Goal: Task Accomplishment & Management: Complete application form

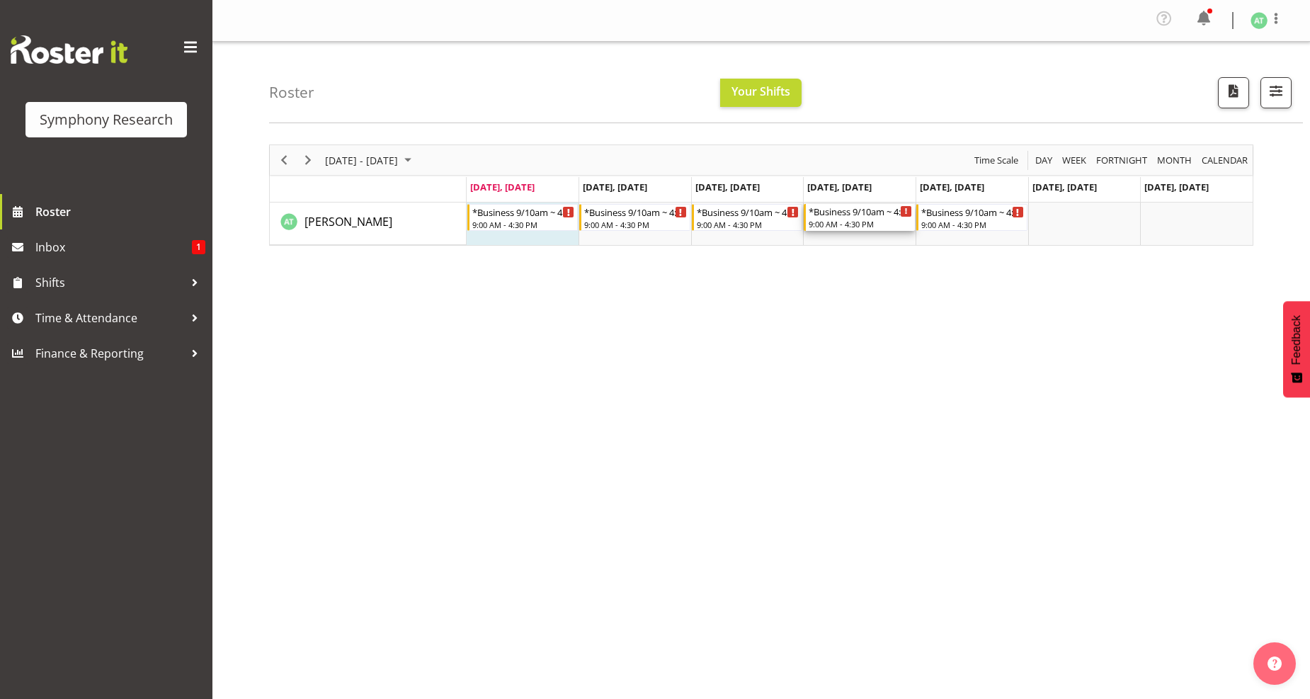
click at [847, 218] on div "9:00 AM - 4:30 PM" at bounding box center [859, 223] width 103 height 11
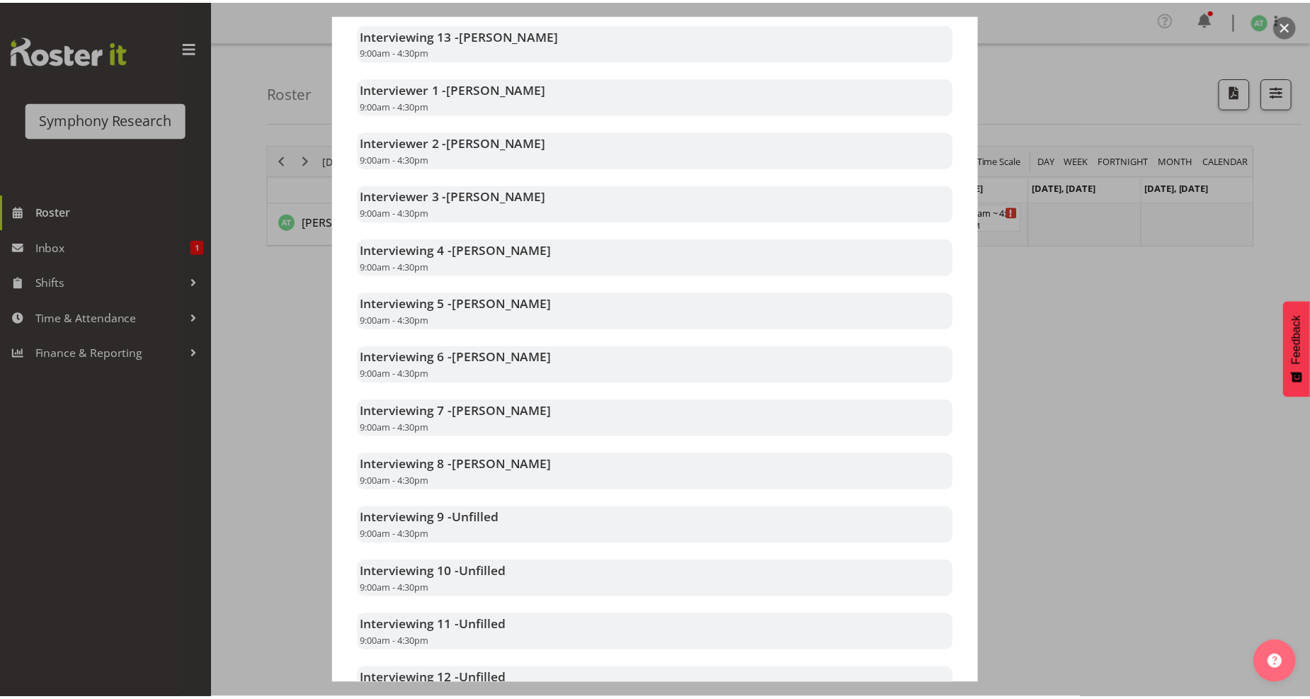
scroll to position [471, 0]
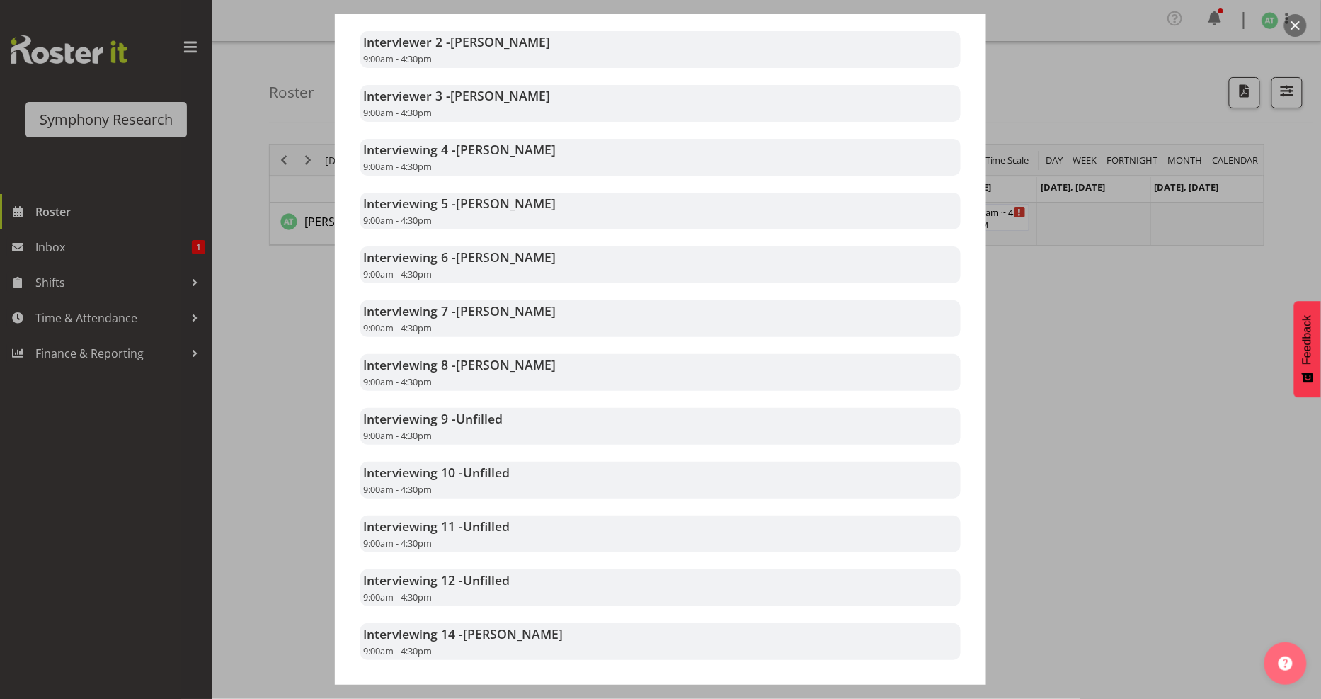
click at [1182, 341] on div at bounding box center [660, 349] width 1321 height 699
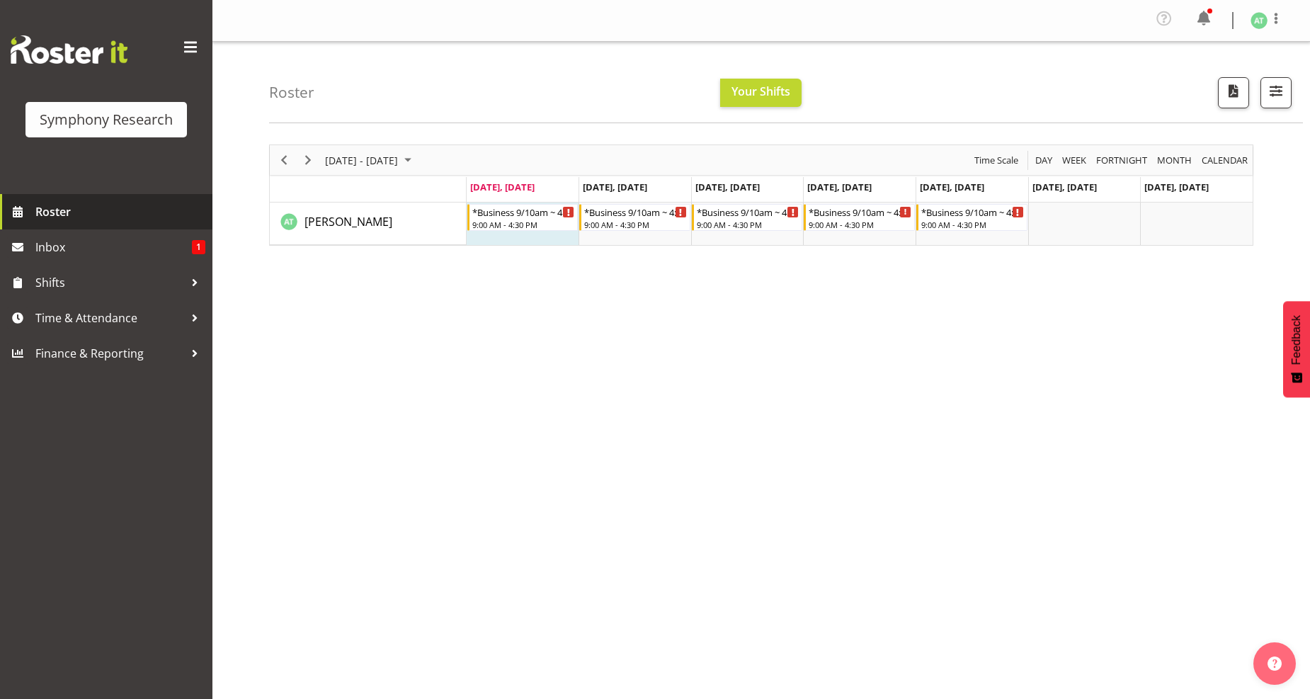
click at [67, 204] on span "Roster" at bounding box center [120, 211] width 170 height 21
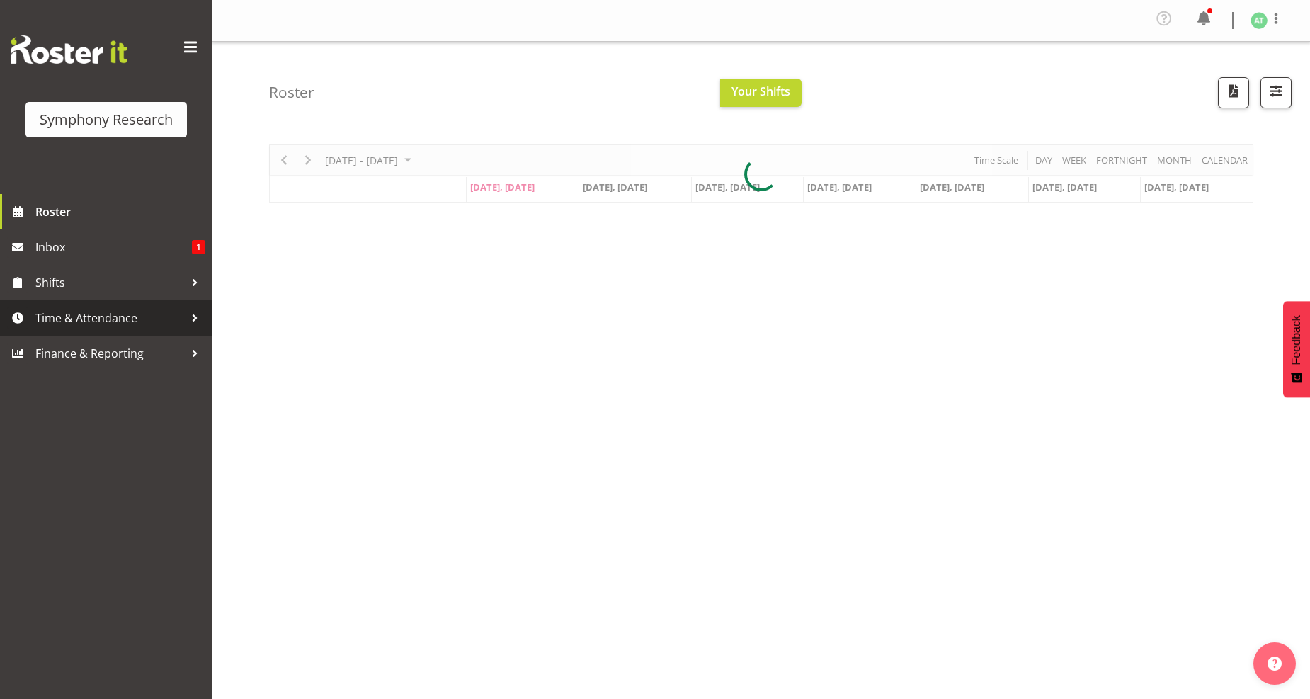
click at [105, 321] on span "Time & Attendance" at bounding box center [109, 317] width 149 height 21
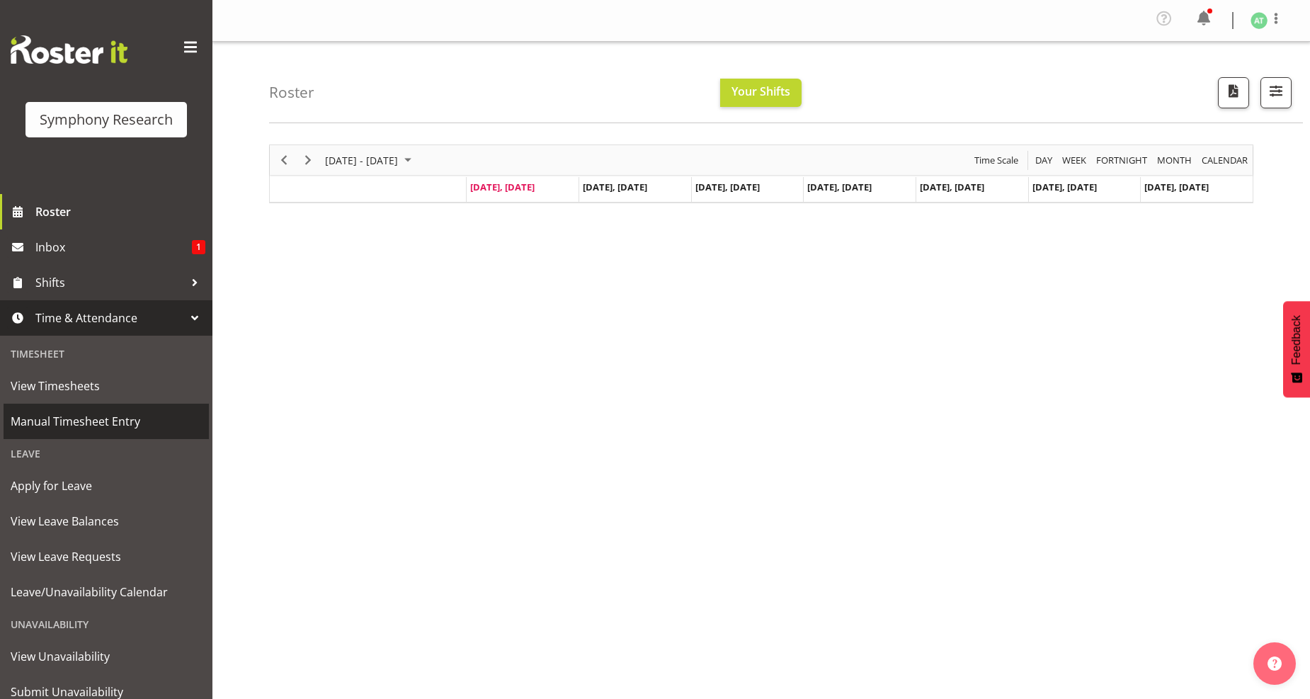
drag, startPoint x: 135, startPoint y: 414, endPoint x: 142, endPoint y: 411, distance: 7.9
click at [136, 413] on span "Manual Timesheet Entry" at bounding box center [106, 421] width 191 height 21
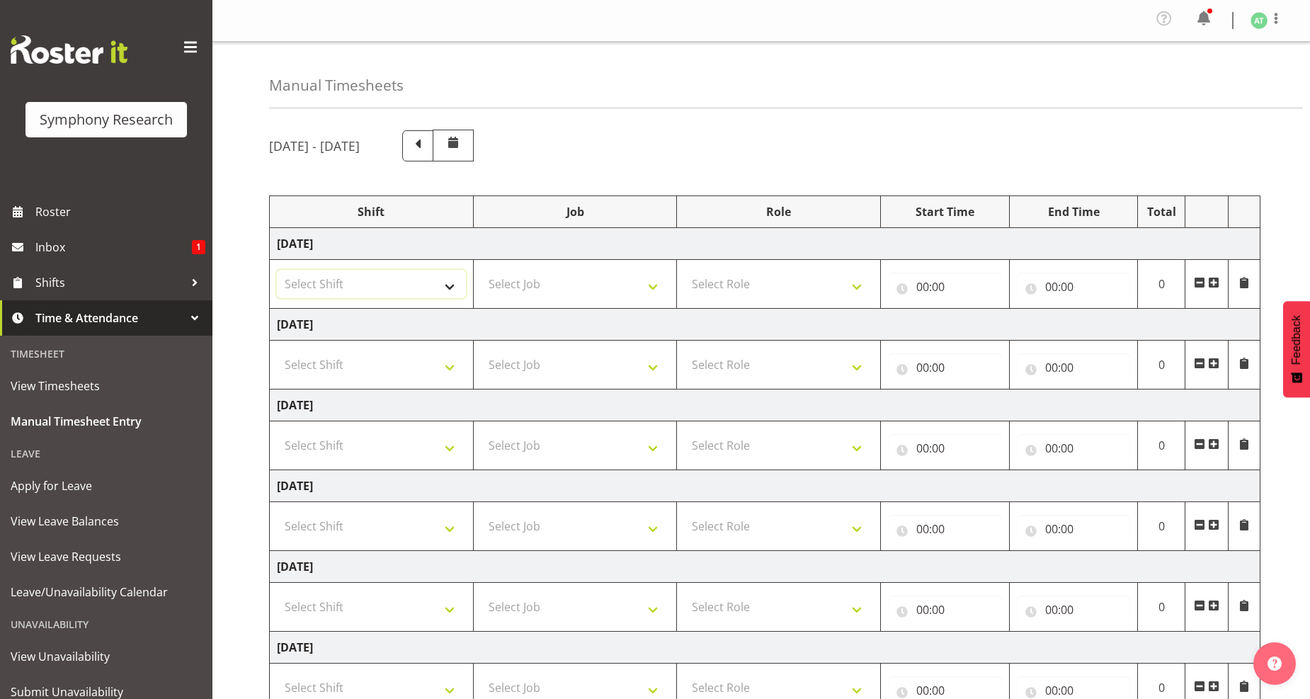
click at [442, 285] on select "Select Shift !!Weekend Residential (Roster IT Shift Label) *Business 9/10am ~ 4…" at bounding box center [371, 284] width 189 height 28
select select "26078"
click at [277, 270] on select "Select Shift !!Weekend Residential (Roster IT Shift Label) *Business 9/10am ~ 4…" at bounding box center [371, 284] width 189 height 28
click at [653, 285] on select "Select Job 550060 IF Admin 553492 World Poll Aus Wave 2 Main 2025 553493 World …" at bounding box center [575, 284] width 189 height 28
select select "10242"
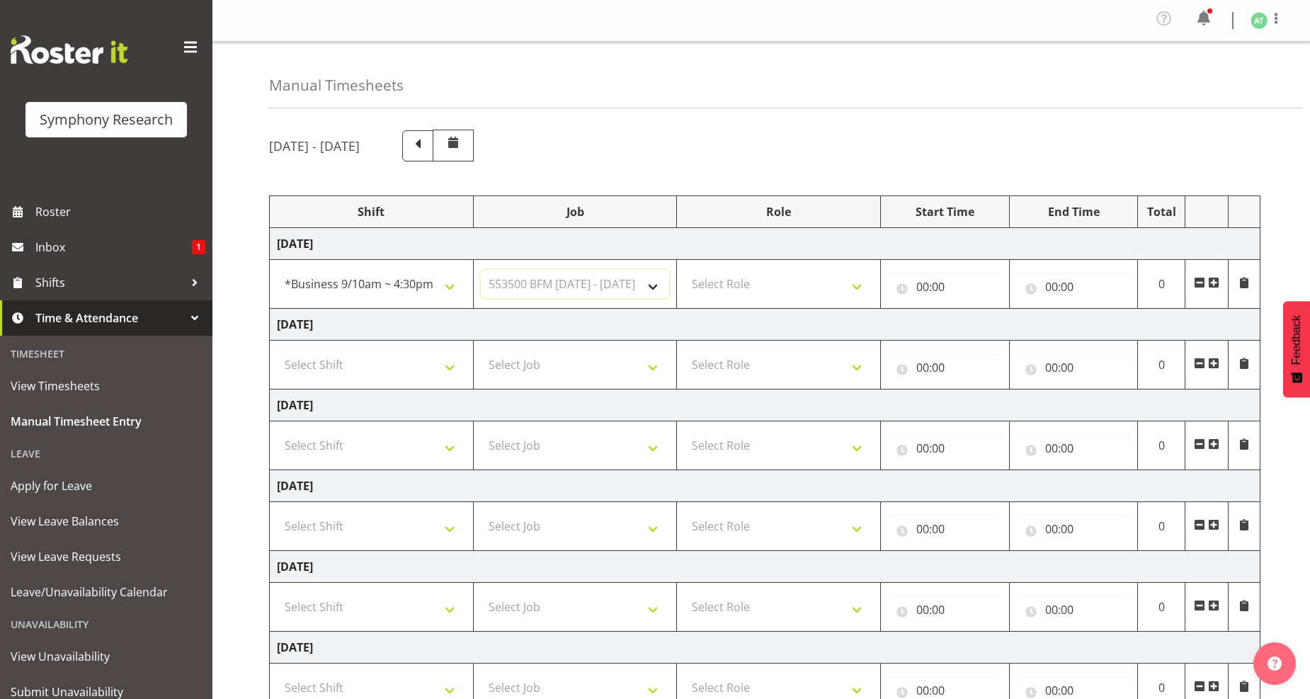
click at [481, 270] on select "Select Job 550060 IF Admin 553492 World Poll Aus Wave 2 Main 2025 553493 World …" at bounding box center [575, 284] width 189 height 28
click at [859, 286] on select "Select Role Briefing Interviewing" at bounding box center [778, 284] width 189 height 28
select select "297"
click at [684, 270] on select "Select Role Briefing Interviewing" at bounding box center [778, 284] width 189 height 28
click at [927, 290] on input "00:00" at bounding box center [945, 287] width 114 height 28
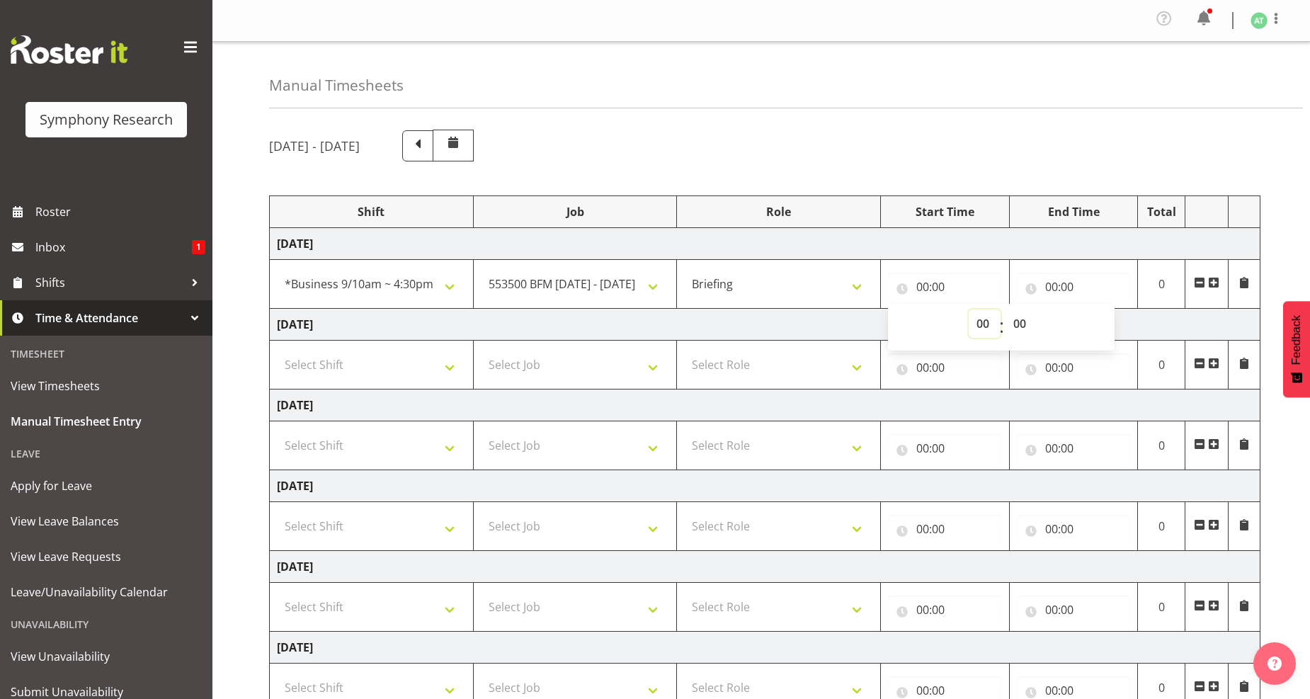
click at [975, 326] on select "00 01 02 03 04 05 06 07 08 09 10 11 12 13 14 15 16 17 18 19 20 21 22 23" at bounding box center [984, 323] width 32 height 28
select select "10"
click at [968, 310] on select "00 01 02 03 04 05 06 07 08 09 10 11 12 13 14 15 16 17 18 19 20 21 22 23" at bounding box center [984, 323] width 32 height 28
type input "10:00"
drag, startPoint x: 1014, startPoint y: 327, endPoint x: 1018, endPoint y: 319, distance: 9.2
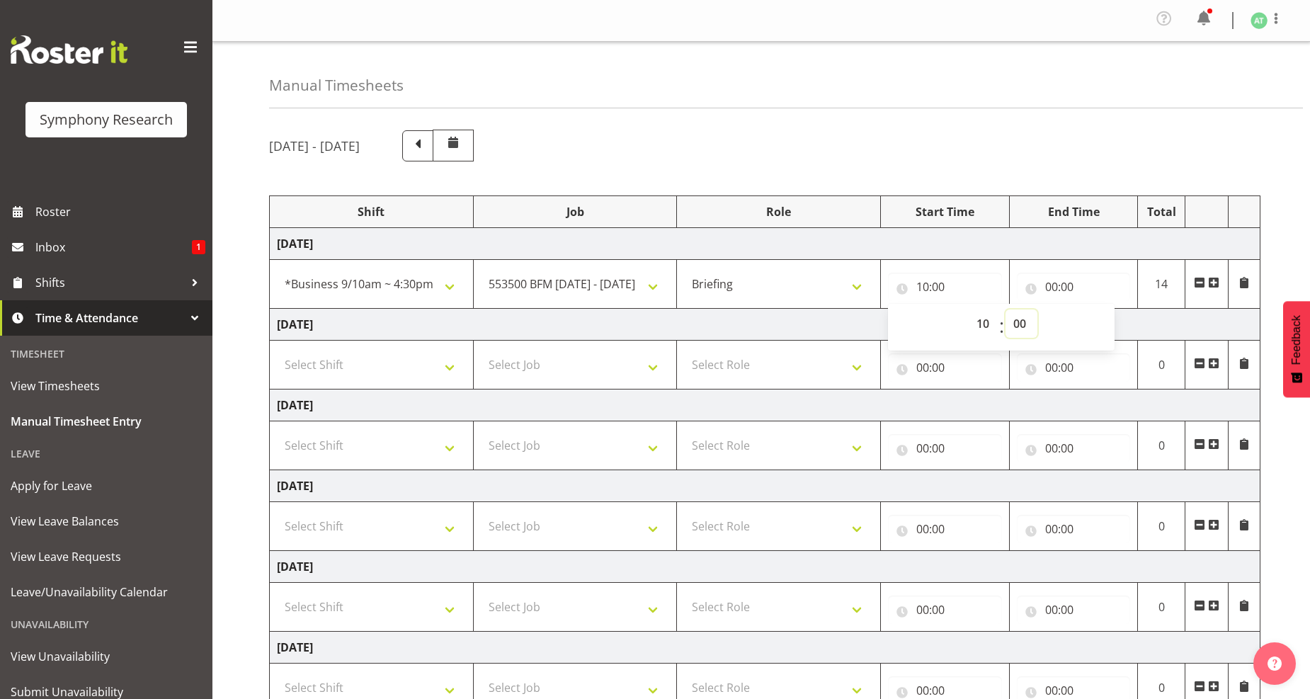
click at [1014, 327] on select "00 01 02 03 04 05 06 07 08 09 10 11 12 13 14 15 16 17 18 19 20 21 22 23 24 25 2…" at bounding box center [1021, 323] width 32 height 28
select select "30"
click at [1005, 310] on select "00 01 02 03 04 05 06 07 08 09 10 11 12 13 14 15 16 17 18 19 20 21 22 23 24 25 2…" at bounding box center [1021, 323] width 32 height 28
type input "10:30"
click at [1062, 287] on input "00:00" at bounding box center [1073, 287] width 114 height 28
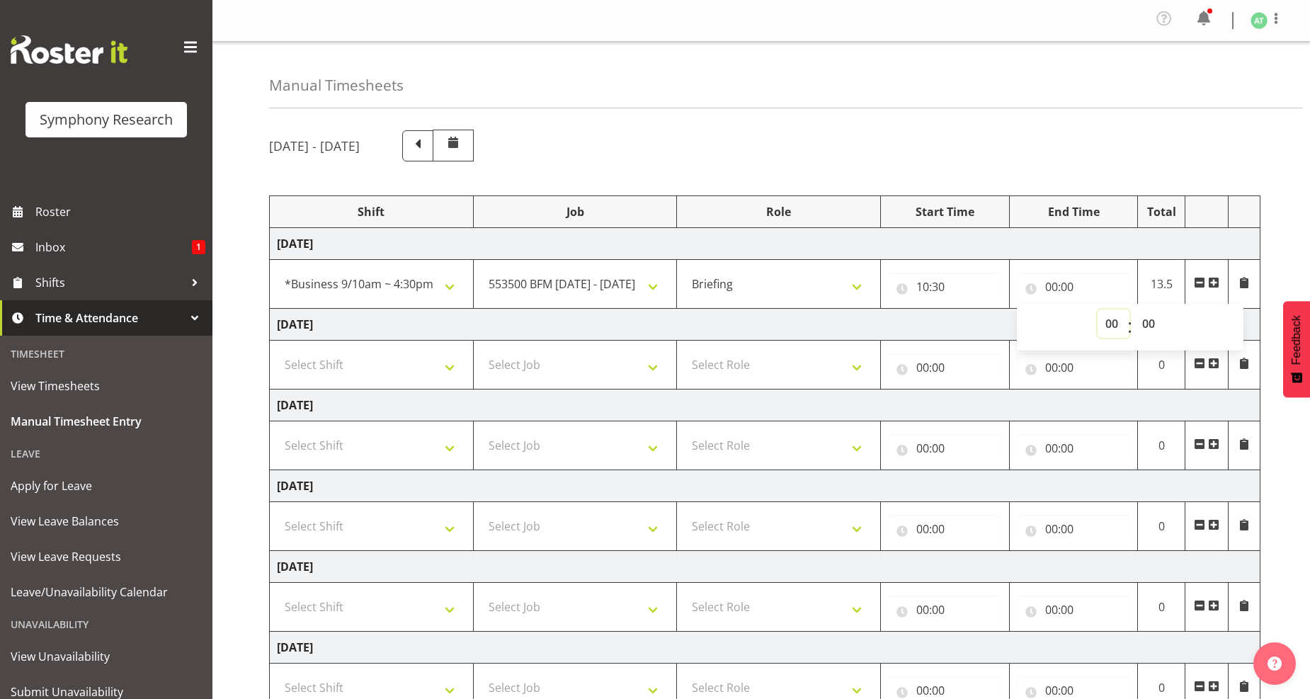
click at [1113, 327] on select "00 01 02 03 04 05 06 07 08 09 10 11 12 13 14 15 16 17 18 19 20 21 22 23" at bounding box center [1113, 323] width 32 height 28
select select "10"
click at [1097, 310] on select "00 01 02 03 04 05 06 07 08 09 10 11 12 13 14 15 16 17 18 19 20 21 22 23" at bounding box center [1113, 323] width 32 height 28
type input "10:00"
drag, startPoint x: 1149, startPoint y: 324, endPoint x: 1140, endPoint y: 314, distance: 13.1
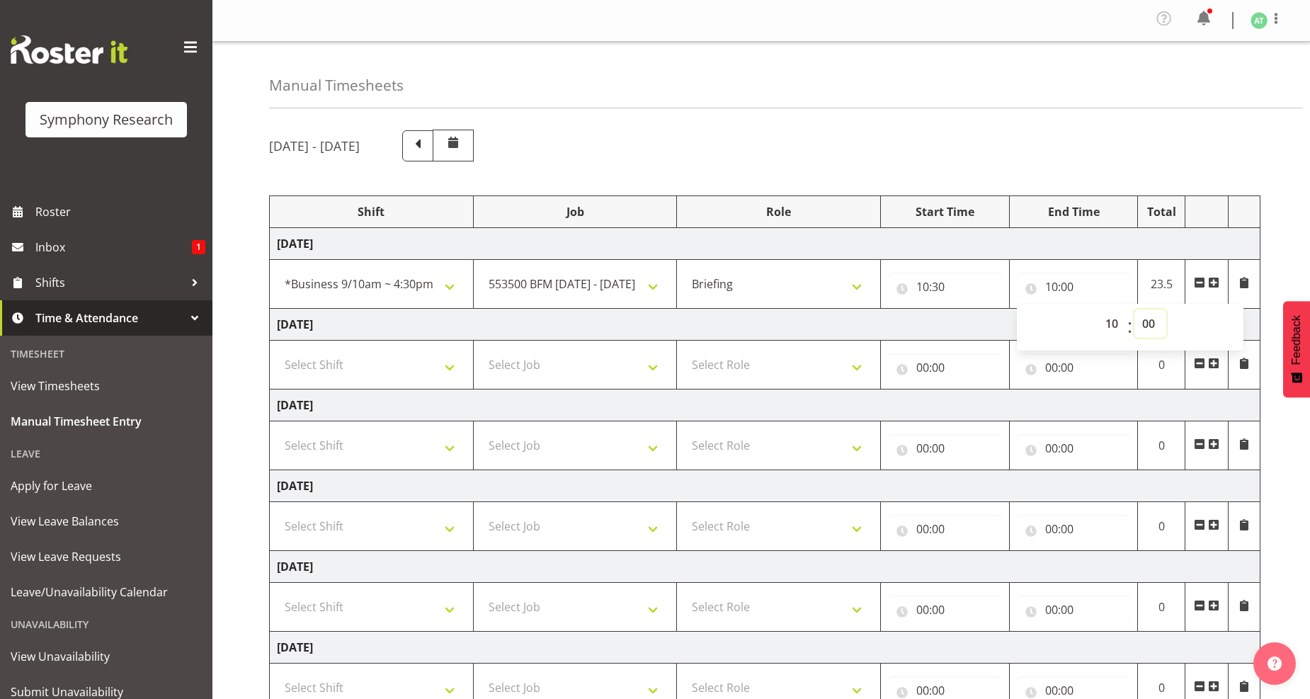
click at [1149, 324] on select "00 01 02 03 04 05 06 07 08 09 10 11 12 13 14 15 16 17 18 19 20 21 22 23 24 25 2…" at bounding box center [1150, 323] width 32 height 28
select select "33"
click at [1134, 310] on select "00 01 02 03 04 05 06 07 08 09 10 11 12 13 14 15 16 17 18 19 20 21 22 23 24 25 2…" at bounding box center [1150, 323] width 32 height 28
type input "10:33"
click at [1213, 279] on span at bounding box center [1213, 282] width 11 height 11
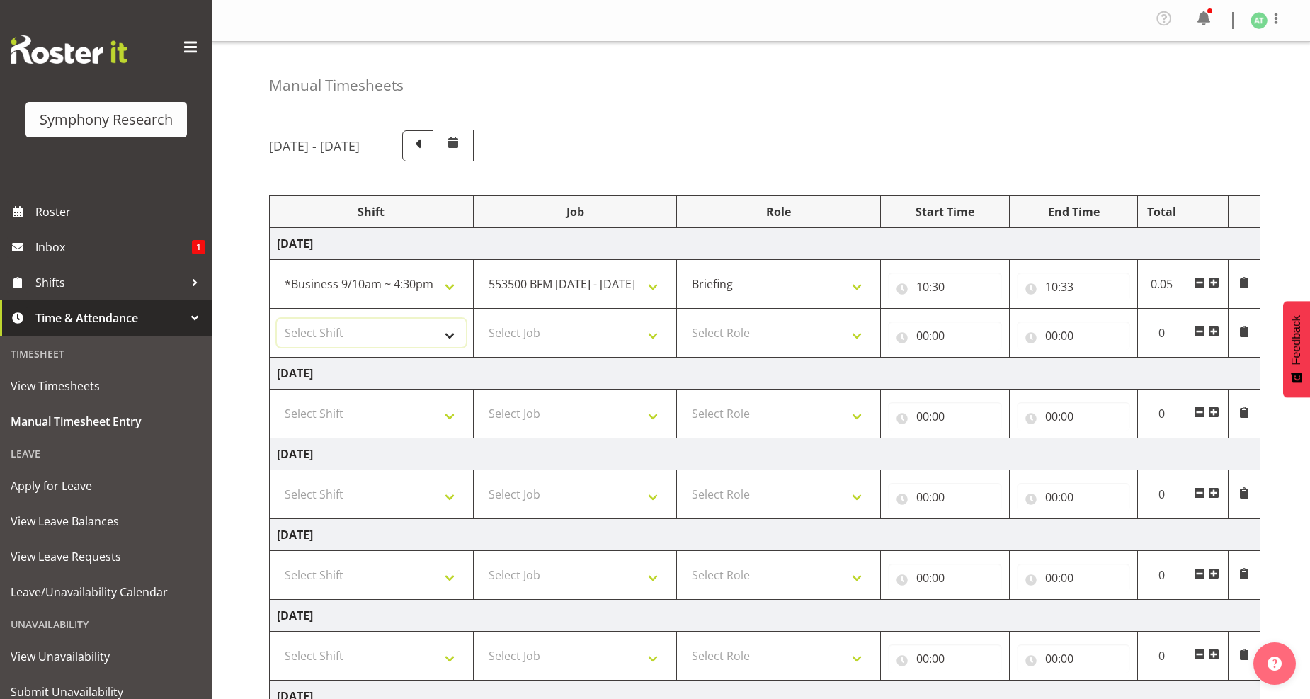
drag, startPoint x: 447, startPoint y: 336, endPoint x: 442, endPoint y: 328, distance: 8.9
click at [448, 335] on select "Select Shift !!Weekend Residential (Roster IT Shift Label) *Business 9/10am ~ 4…" at bounding box center [371, 333] width 189 height 28
select select "26078"
click at [277, 319] on select "Select Shift !!Weekend Residential (Roster IT Shift Label) *Business 9/10am ~ 4…" at bounding box center [371, 333] width 189 height 28
click at [649, 338] on select "Select Job 550060 IF Admin 553492 World Poll Aus Wave 2 Main 2025 553493 World …" at bounding box center [575, 333] width 189 height 28
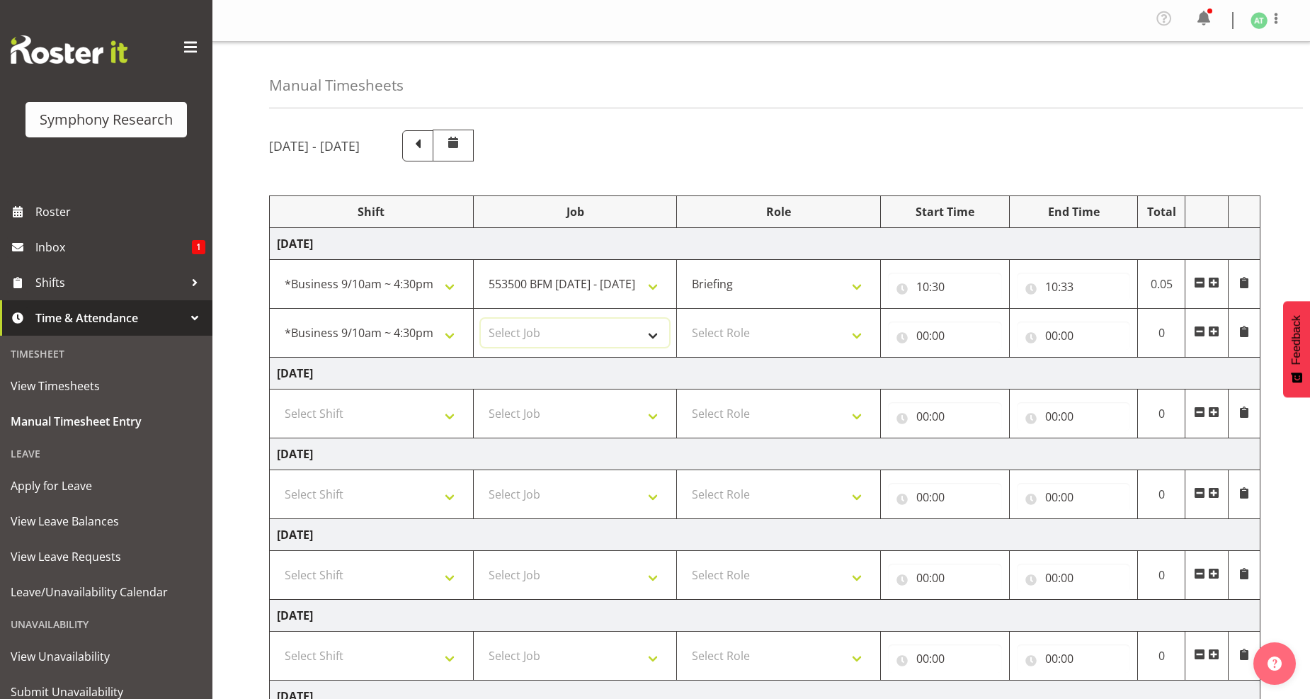
select select "10527"
click at [481, 319] on select "Select Job 550060 IF Admin 553492 World Poll Aus Wave 2 Main 2025 553493 World …" at bounding box center [575, 333] width 189 height 28
drag, startPoint x: 864, startPoint y: 338, endPoint x: 822, endPoint y: 345, distance: 43.1
click at [864, 338] on select "Select Role Briefing Interviewing" at bounding box center [778, 333] width 189 height 28
select select "47"
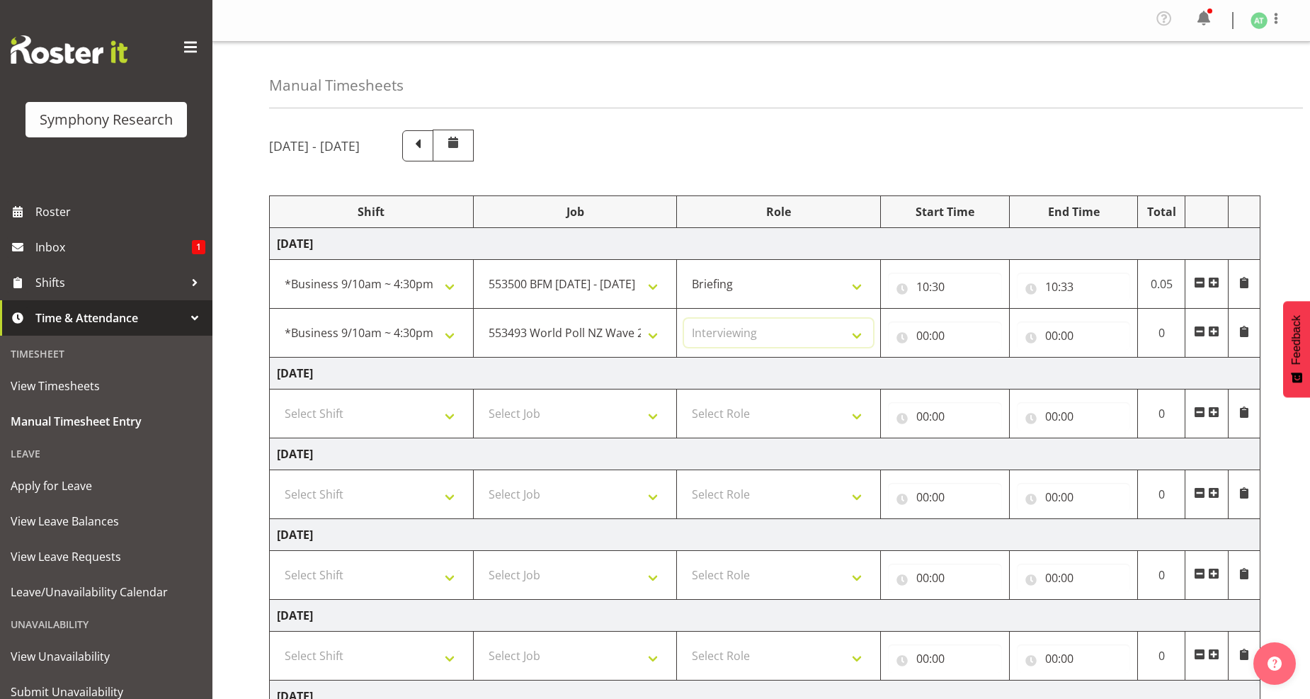
click at [684, 319] on select "Select Role Briefing Interviewing" at bounding box center [778, 333] width 189 height 28
click at [925, 336] on input "00:00" at bounding box center [945, 335] width 114 height 28
drag, startPoint x: 987, startPoint y: 376, endPoint x: 982, endPoint y: 359, distance: 17.7
click at [991, 375] on select "00 01 02 03 04 05 06 07 08 09 10 11 12 13 14 15 16 17 18 19 20 21 22 23" at bounding box center [984, 372] width 32 height 28
select select "10"
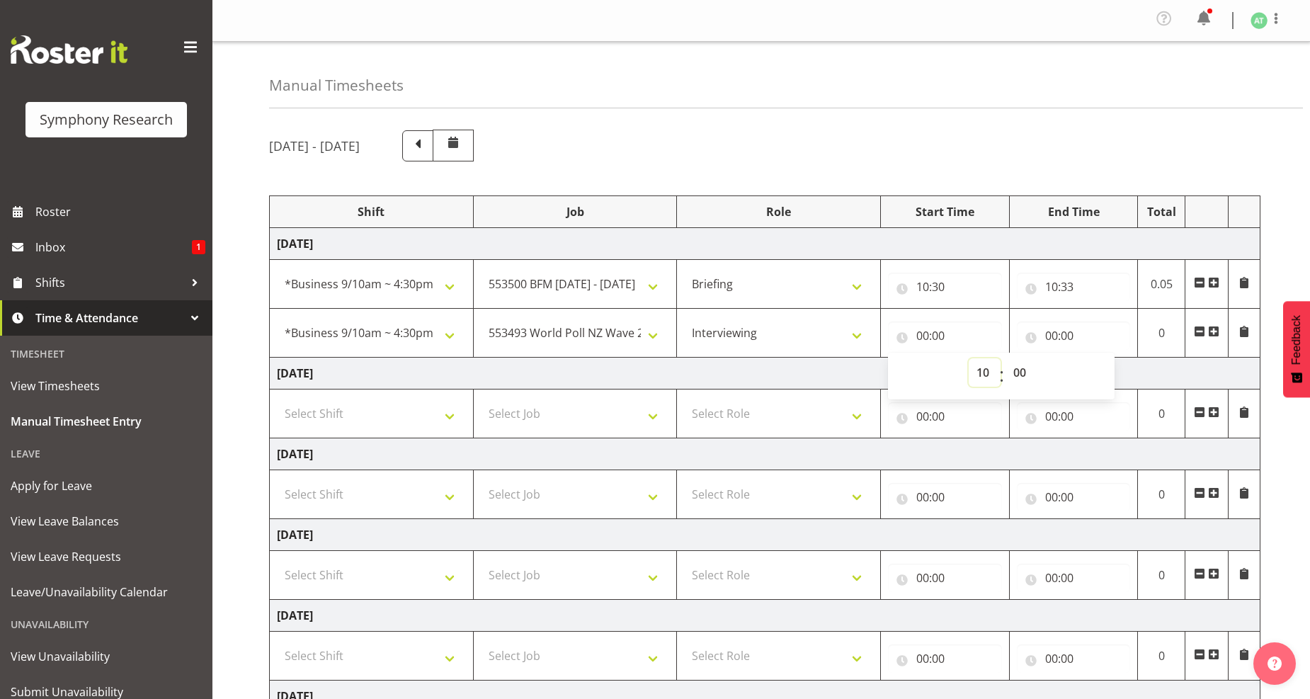
click at [968, 359] on select "00 01 02 03 04 05 06 07 08 09 10 11 12 13 14 15 16 17 18 19 20 21 22 23" at bounding box center [984, 372] width 32 height 28
type input "10:00"
click at [1022, 370] on select "00 01 02 03 04 05 06 07 08 09 10 11 12 13 14 15 16 17 18 19 20 21 22 23 24 25 2…" at bounding box center [1021, 372] width 32 height 28
select select "33"
click at [1005, 359] on select "00 01 02 03 04 05 06 07 08 09 10 11 12 13 14 15 16 17 18 19 20 21 22 23 24 25 2…" at bounding box center [1021, 372] width 32 height 28
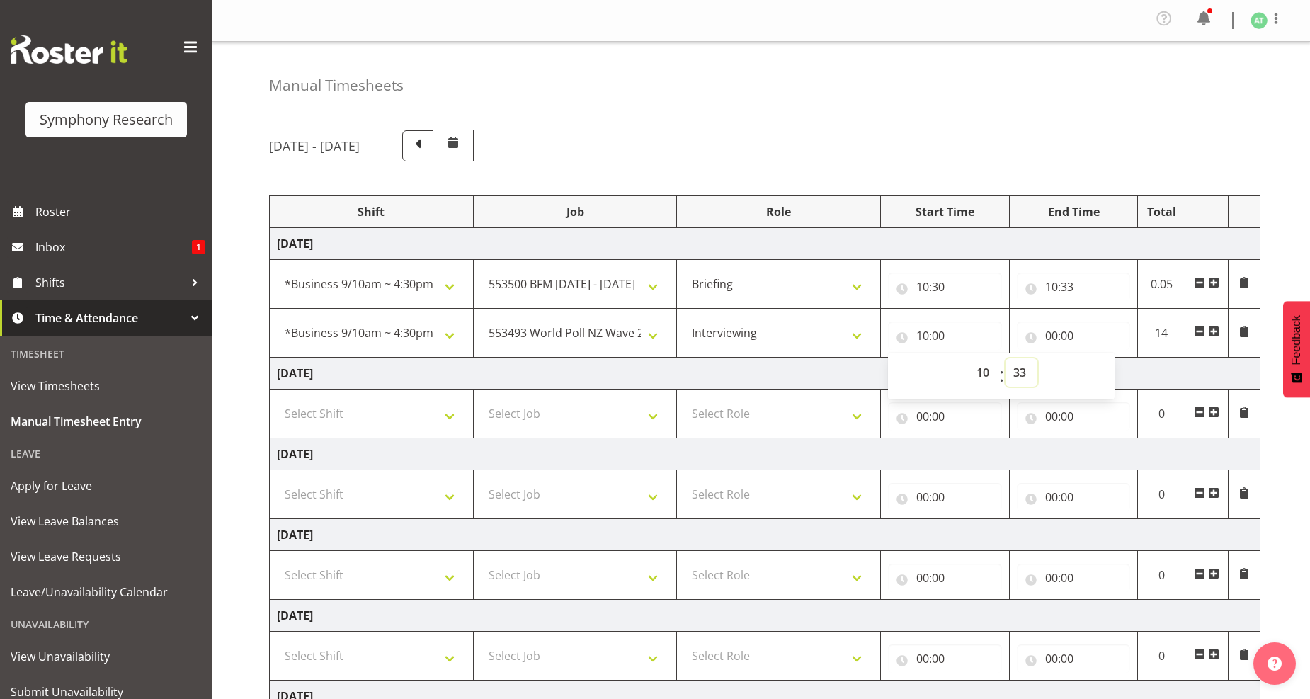
type input "10:33"
click at [1056, 340] on input "00:00" at bounding box center [1073, 335] width 114 height 28
click at [1110, 375] on select "00 01 02 03 04 05 06 07 08 09 10 11 12 13 14 15 16 17 18 19 20 21 22 23" at bounding box center [1113, 372] width 32 height 28
select select "11"
click at [1097, 359] on select "00 01 02 03 04 05 06 07 08 09 10 11 12 13 14 15 16 17 18 19 20 21 22 23" at bounding box center [1113, 372] width 32 height 28
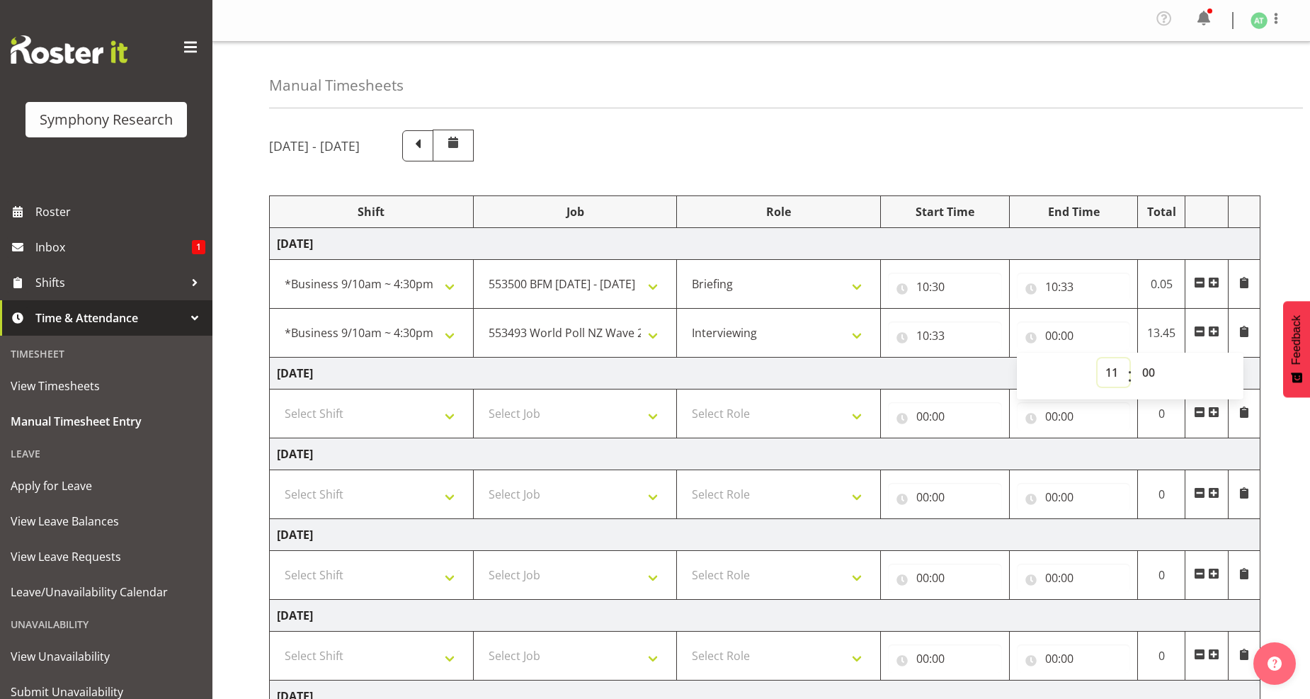
type input "11:00"
click at [1150, 375] on select "00 01 02 03 04 05 06 07 08 09 10 11 12 13 14 15 16 17 18 19 20 21 22 23 24 25 2…" at bounding box center [1150, 372] width 32 height 28
select select "31"
click at [1134, 359] on select "00 01 02 03 04 05 06 07 08 09 10 11 12 13 14 15 16 17 18 19 20 21 22 23 24 25 2…" at bounding box center [1150, 372] width 32 height 28
type input "11:31"
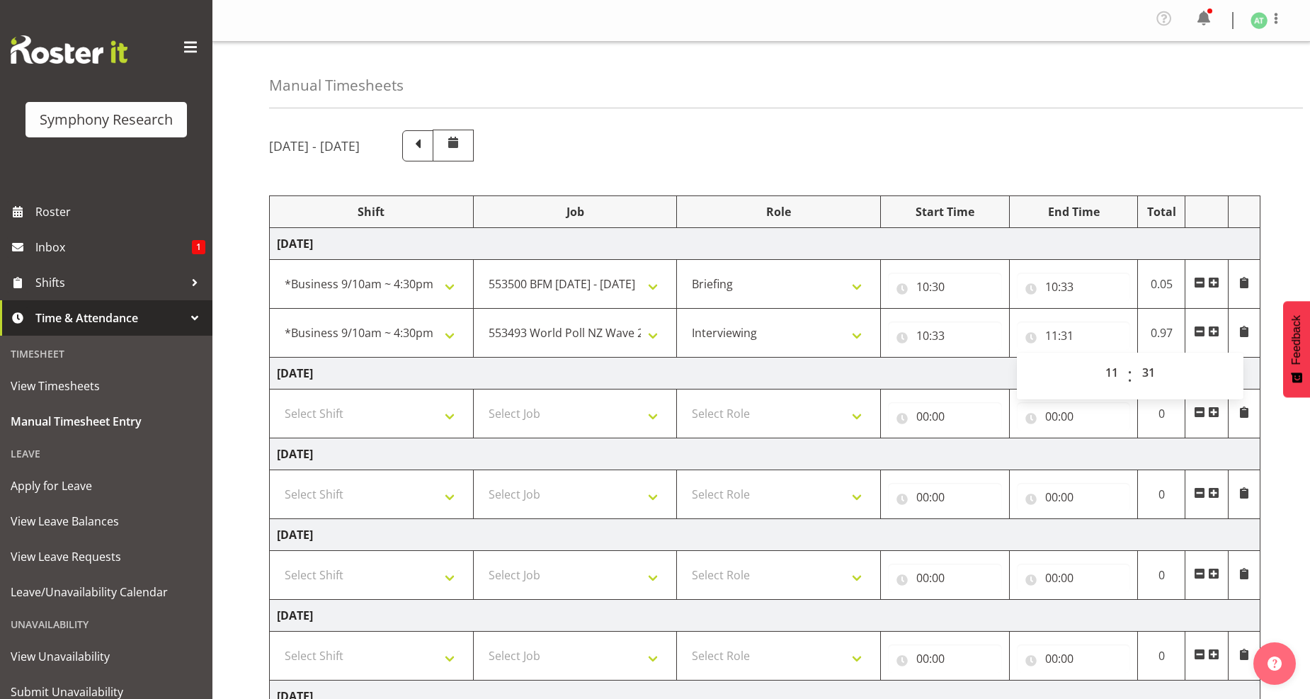
click at [1213, 334] on span at bounding box center [1213, 331] width 11 height 11
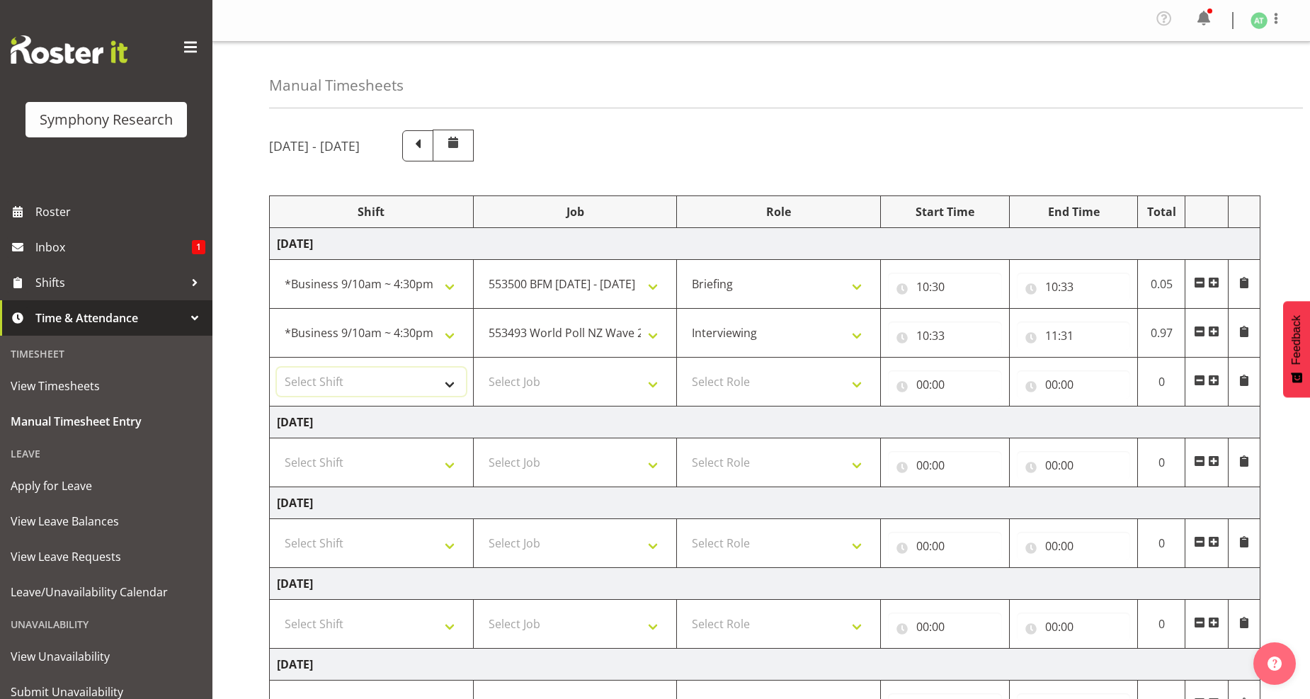
click at [454, 384] on select "Select Shift !!Weekend Residential (Roster IT Shift Label) *Business 9/10am ~ 4…" at bounding box center [371, 381] width 189 height 28
select select "26078"
click at [277, 368] on select "Select Shift !!Weekend Residential (Roster IT Shift Label) *Business 9/10am ~ 4…" at bounding box center [371, 381] width 189 height 28
click at [655, 390] on select "Select Job 550060 IF Admin 553492 World Poll Aus Wave 2 Main 2025 553493 World …" at bounding box center [575, 381] width 189 height 28
select select "10242"
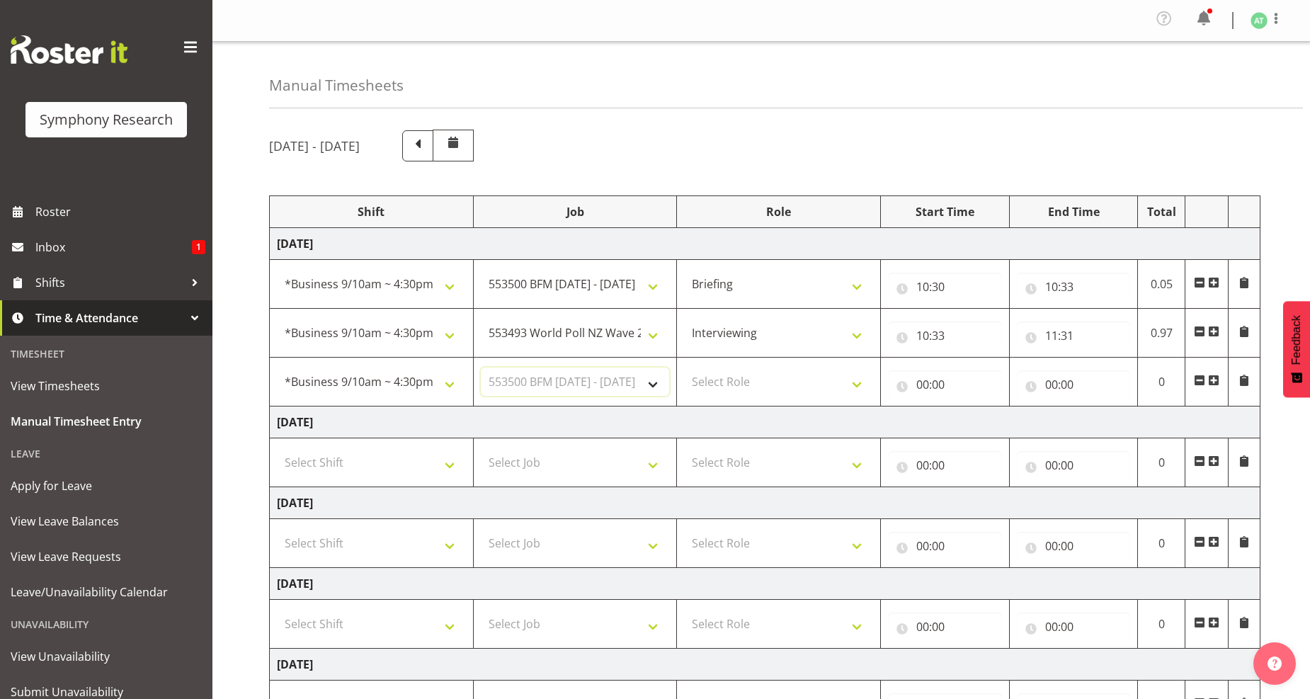
click at [481, 368] on select "Select Job 550060 IF Admin 553492 World Poll Aus Wave 2 Main 2025 553493 World …" at bounding box center [575, 381] width 189 height 28
click at [866, 387] on select "Select Role Briefing Interviewing" at bounding box center [778, 381] width 189 height 28
select select "47"
click at [684, 368] on select "Select Role Briefing Interviewing" at bounding box center [778, 381] width 189 height 28
click at [930, 380] on input "00:00" at bounding box center [945, 384] width 114 height 28
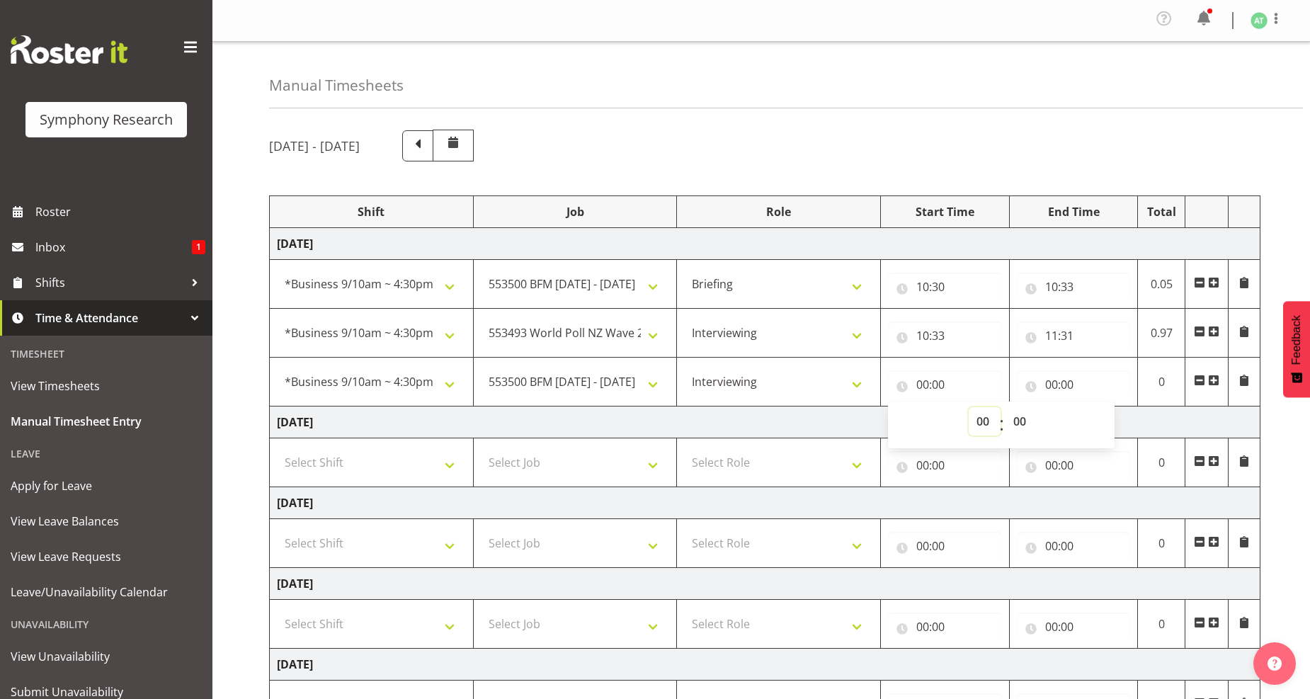
click at [982, 421] on select "00 01 02 03 04 05 06 07 08 09 10 11 12 13 14 15 16 17 18 19 20 21 22 23" at bounding box center [984, 421] width 32 height 28
select select "11"
click at [968, 408] on select "00 01 02 03 04 05 06 07 08 09 10 11 12 13 14 15 16 17 18 19 20 21 22 23" at bounding box center [984, 421] width 32 height 28
type input "11:00"
click at [1023, 423] on select "00 01 02 03 04 05 06 07 08 09 10 11 12 13 14 15 16 17 18 19 20 21 22 23 24 25 2…" at bounding box center [1021, 421] width 32 height 28
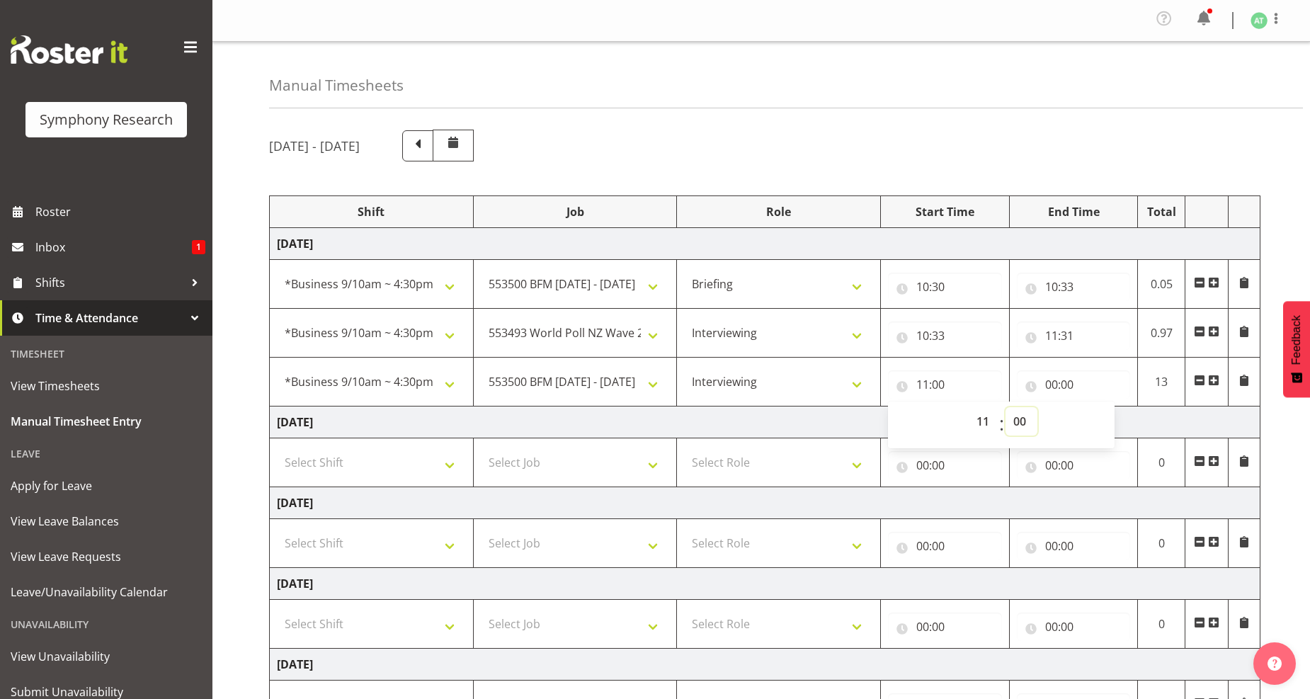
select select "31"
click at [1005, 408] on select "00 01 02 03 04 05 06 07 08 09 10 11 12 13 14 15 16 17 18 19 20 21 22 23 24 25 2…" at bounding box center [1021, 421] width 32 height 28
type input "11:31"
drag, startPoint x: 1044, startPoint y: 386, endPoint x: 1119, endPoint y: 413, distance: 79.7
click at [1048, 386] on input "00:00" at bounding box center [1073, 384] width 114 height 28
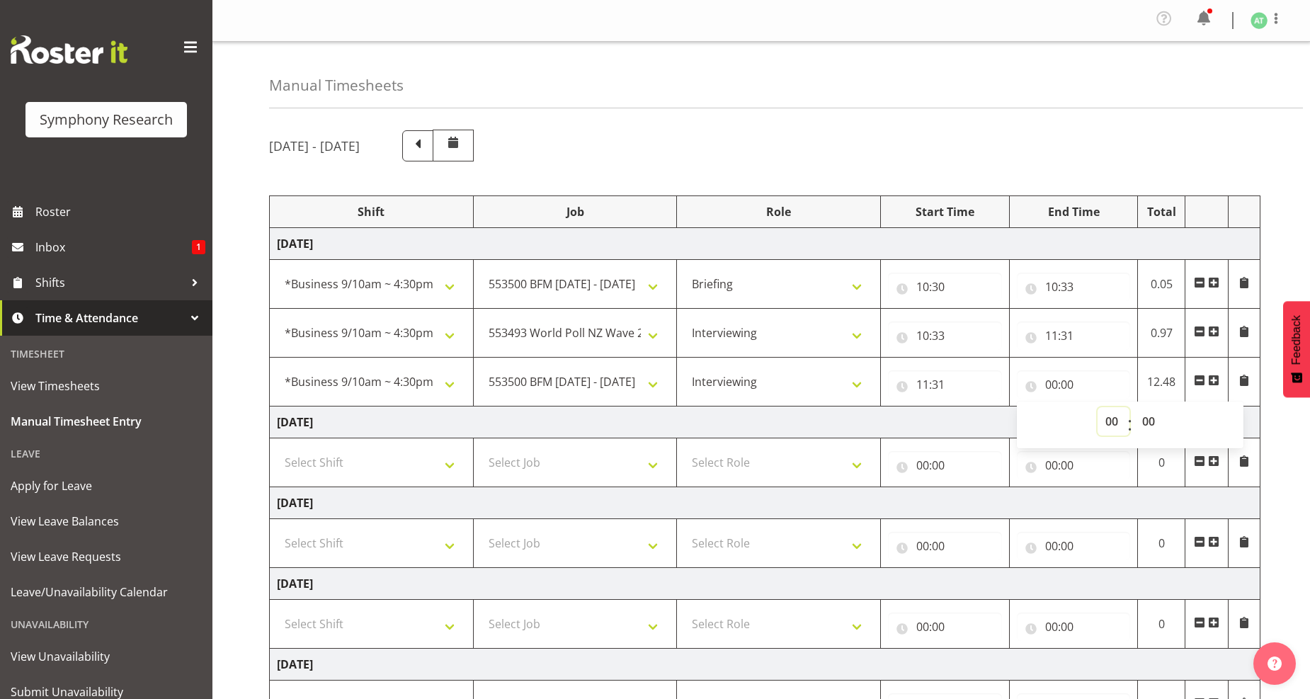
click at [1106, 428] on select "00 01 02 03 04 05 06 07 08 09 10 11 12 13 14 15 16 17 18 19 20 21 22 23" at bounding box center [1113, 421] width 32 height 28
select select "16"
click at [1097, 408] on select "00 01 02 03 04 05 06 07 08 09 10 11 12 13 14 15 16 17 18 19 20 21 22 23" at bounding box center [1113, 421] width 32 height 28
type input "16:00"
drag, startPoint x: 1149, startPoint y: 425, endPoint x: 1150, endPoint y: 412, distance: 12.8
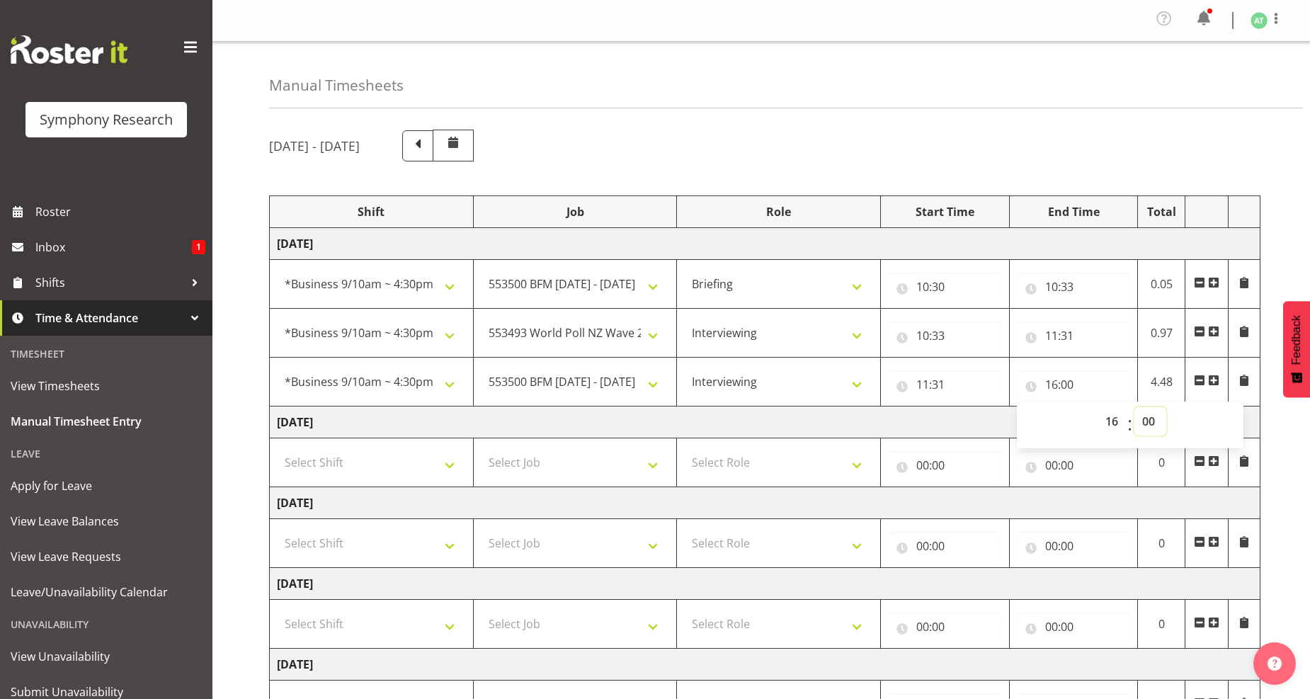
click at [1149, 425] on select "00 01 02 03 04 05 06 07 08 09 10 11 12 13 14 15 16 17 18 19 20 21 22 23 24 25 2…" at bounding box center [1150, 421] width 32 height 28
select select "30"
click at [1134, 408] on select "00 01 02 03 04 05 06 07 08 09 10 11 12 13 14 15 16 17 18 19 20 21 22 23 24 25 2…" at bounding box center [1150, 421] width 32 height 28
type input "16:30"
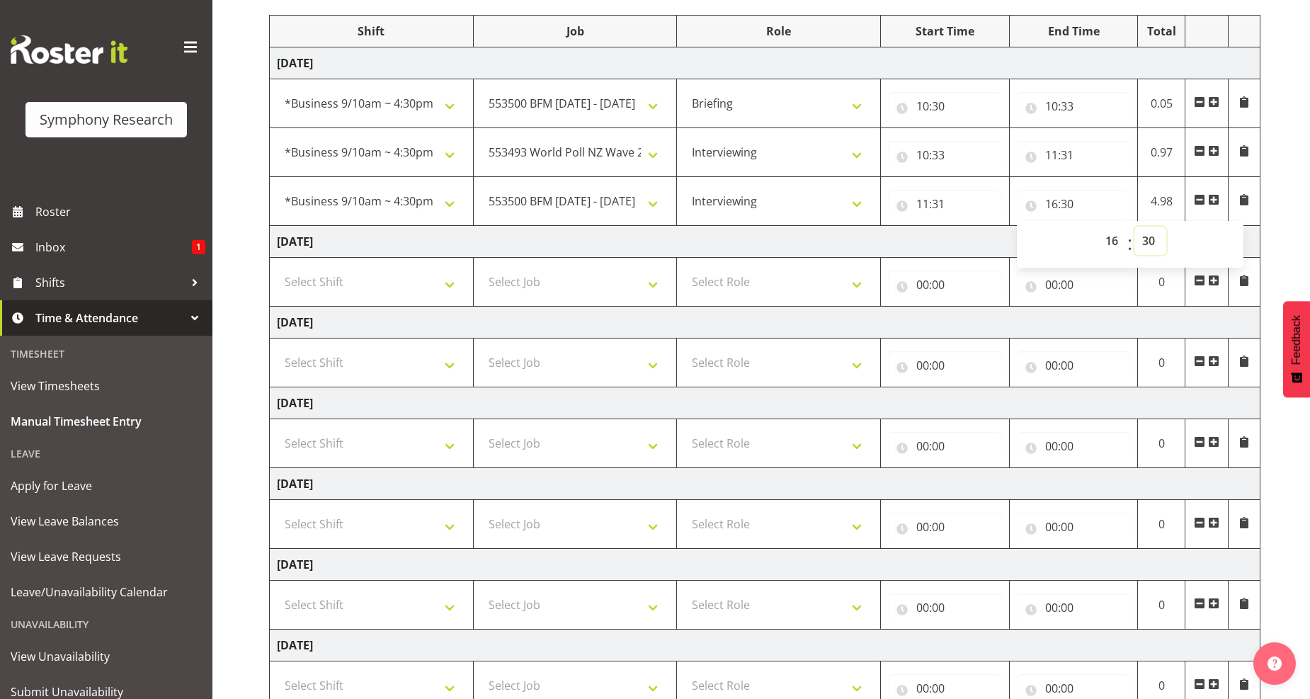
scroll to position [285, 0]
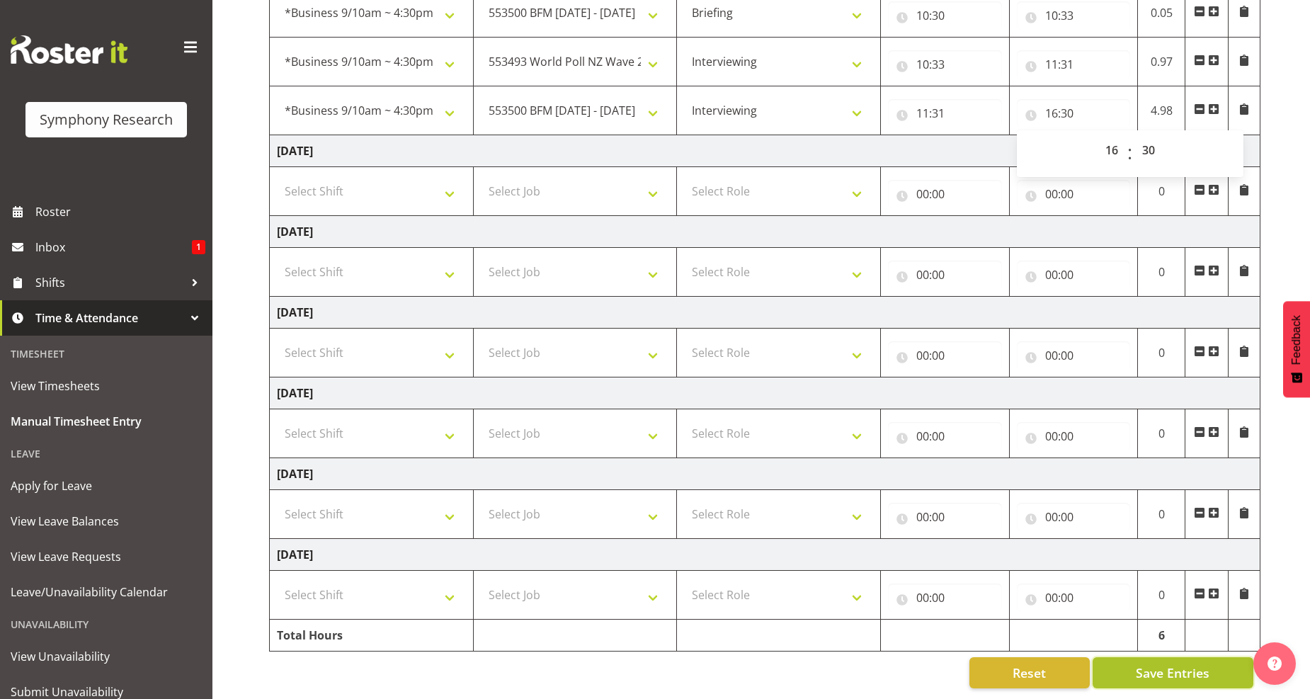
click at [1169, 663] on span "Save Entries" at bounding box center [1172, 672] width 74 height 18
